Goal: Task Accomplishment & Management: Complete application form

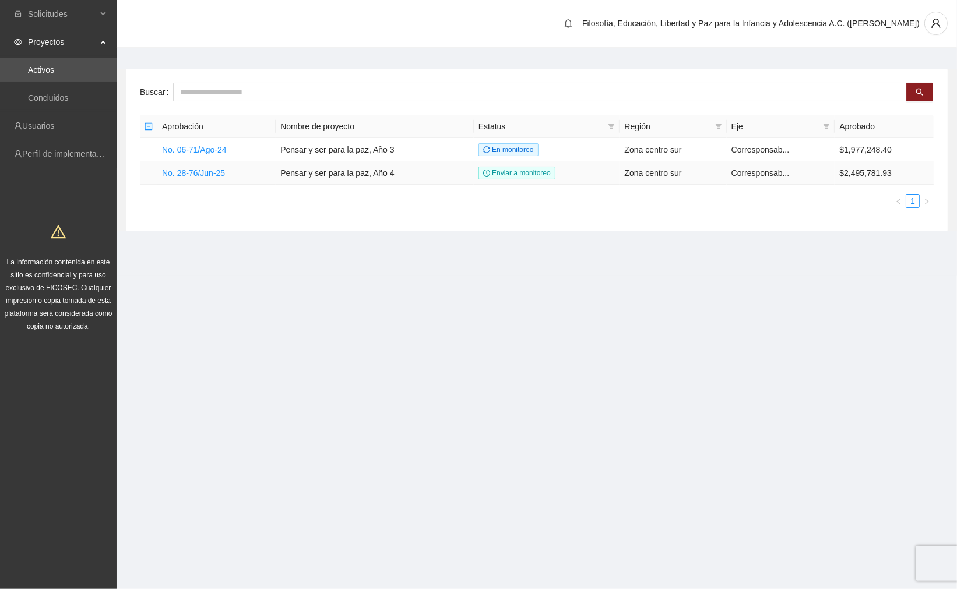
click at [222, 175] on link "No. 28-76/Jun-25" at bounding box center [193, 172] width 63 height 9
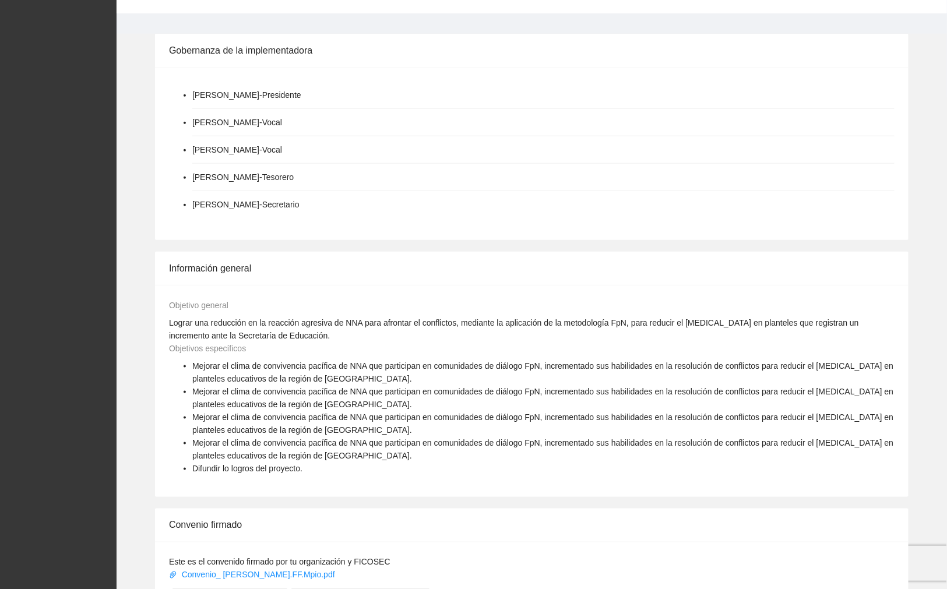
scroll to position [216, 0]
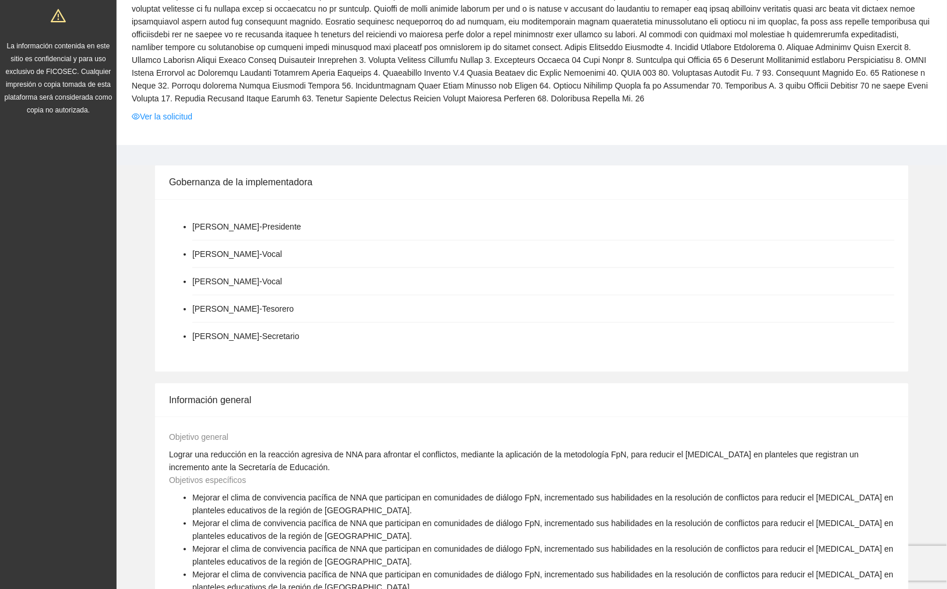
click at [165, 117] on link "Ver la solicitud" at bounding box center [162, 116] width 61 height 13
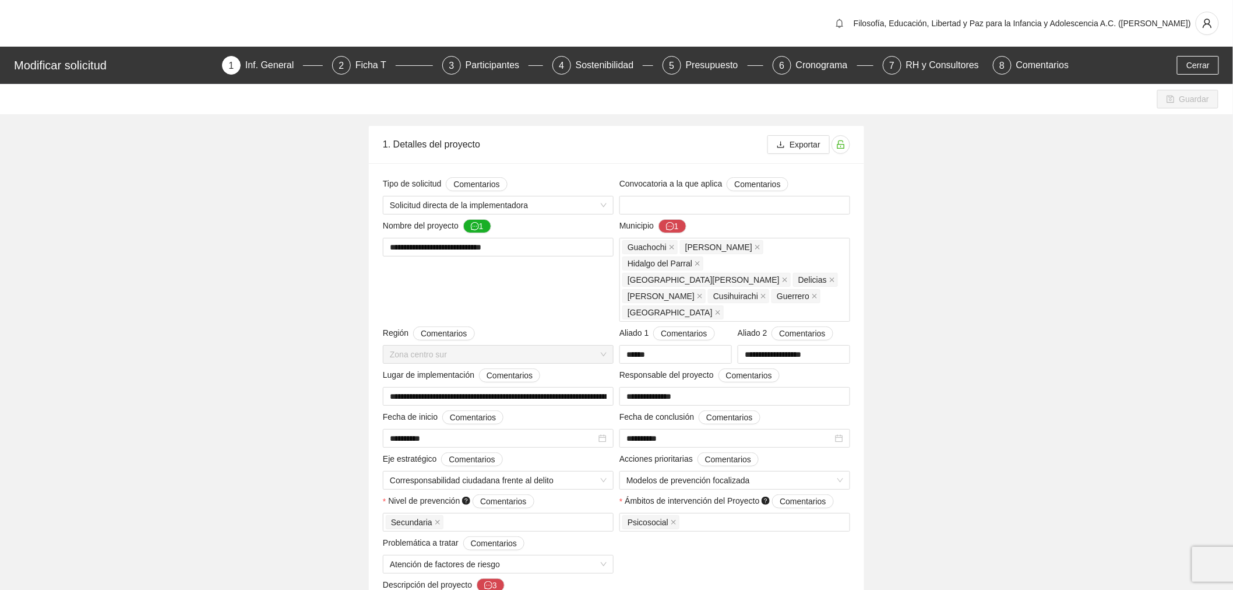
click at [697, 62] on div "Presupuesto" at bounding box center [717, 65] width 62 height 19
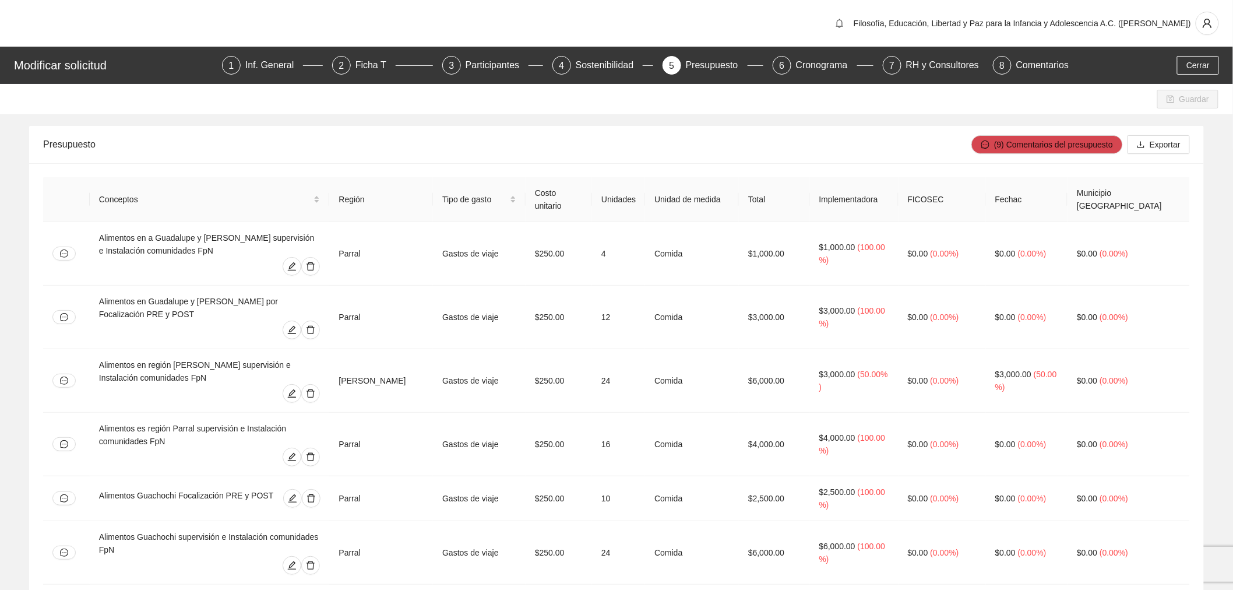
click at [375, 112] on div "Guardar" at bounding box center [616, 99] width 1233 height 30
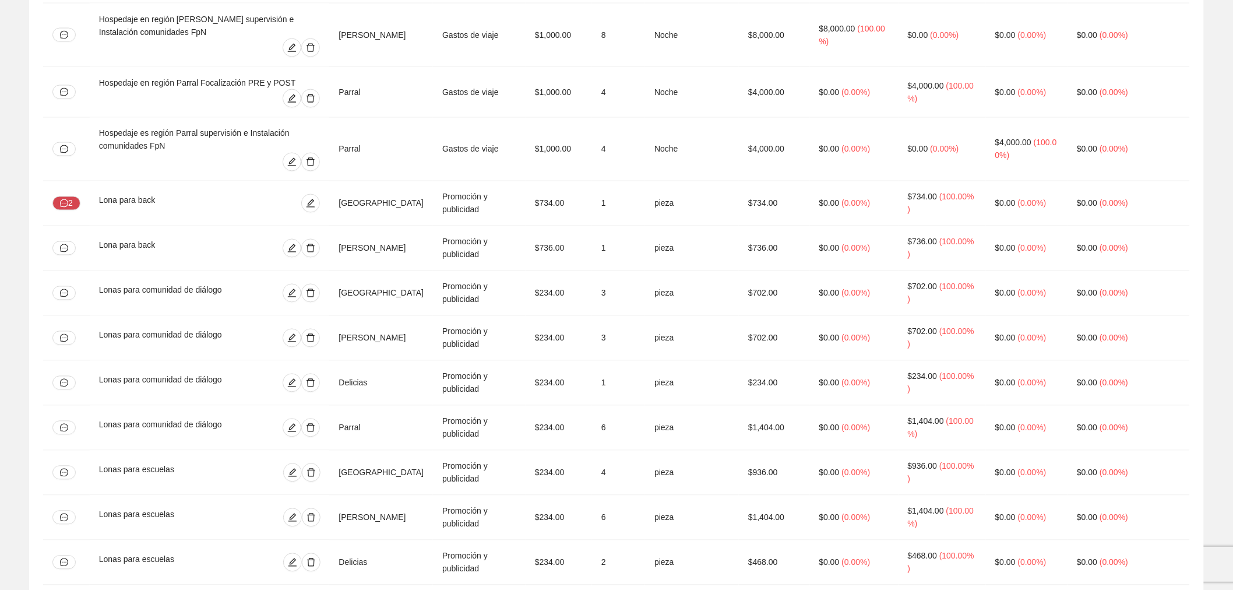
scroll to position [2525, 0]
